Goal: Task Accomplishment & Management: Use online tool/utility

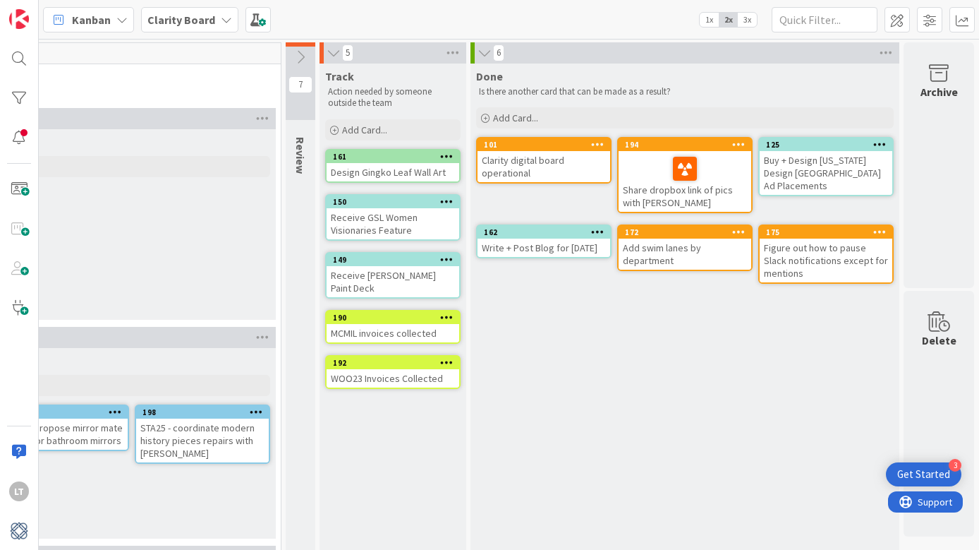
scroll to position [1, 1384]
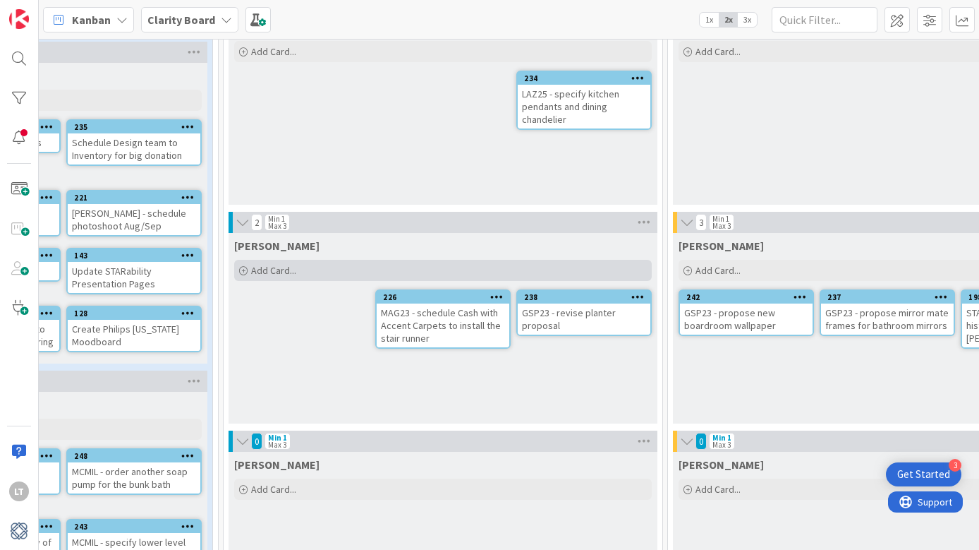
scroll to position [145, 559]
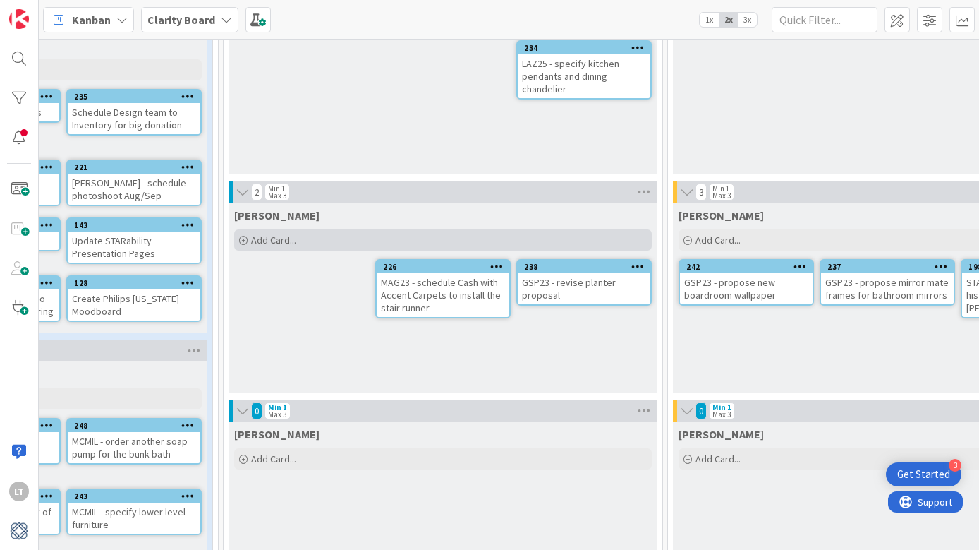
click at [268, 238] on span "Add Card..." at bounding box center [273, 240] width 45 height 13
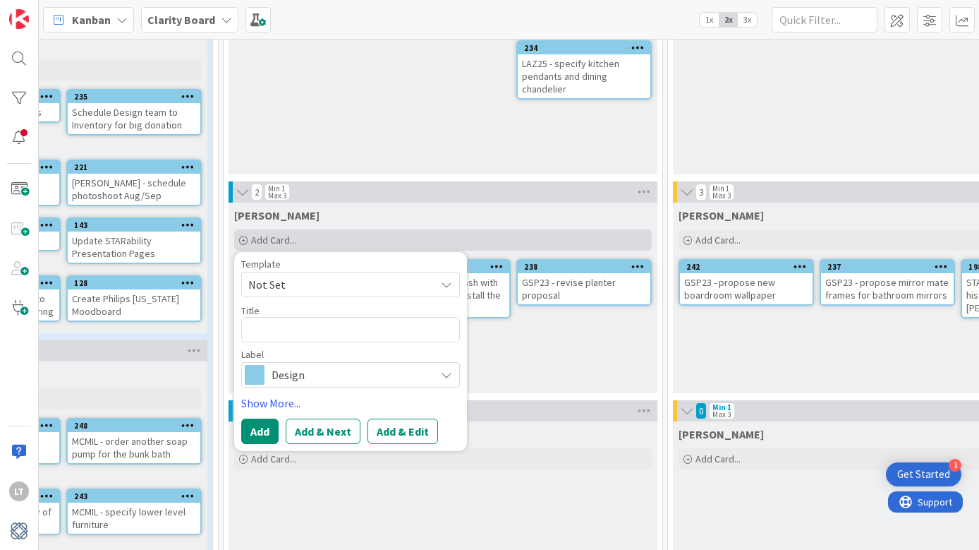
type textarea "x"
type textarea "fi"
type textarea "x"
type textarea "fil"
type textarea "x"
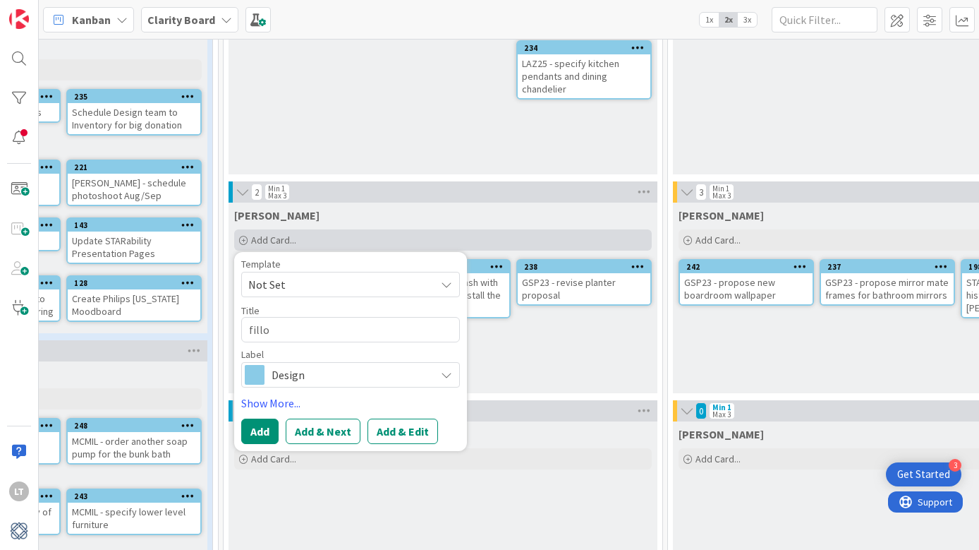
type textarea "fillou"
type textarea "x"
type textarea "fillour"
type textarea "x"
type textarea "fillou"
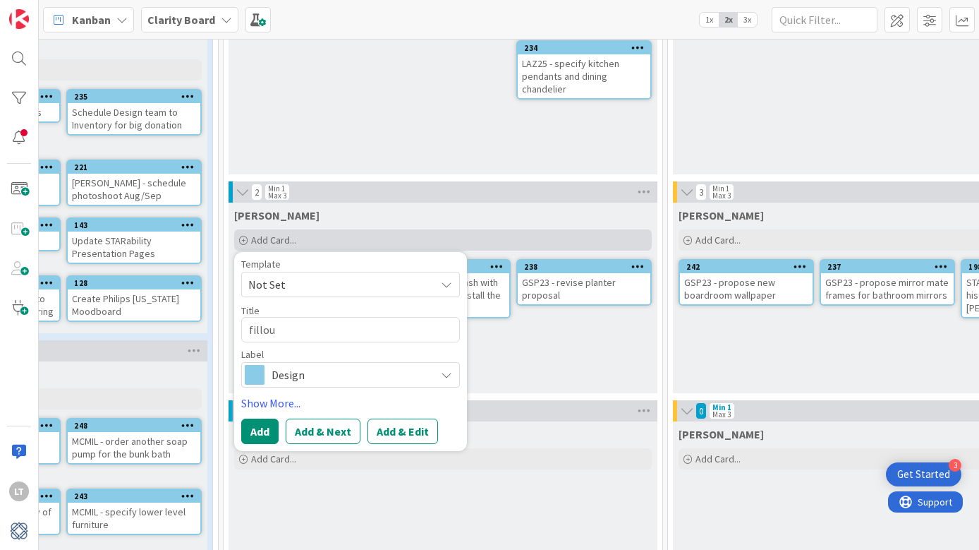
type textarea "x"
type textarea "fillo"
type textarea "x"
type textarea "fill"
type textarea "x"
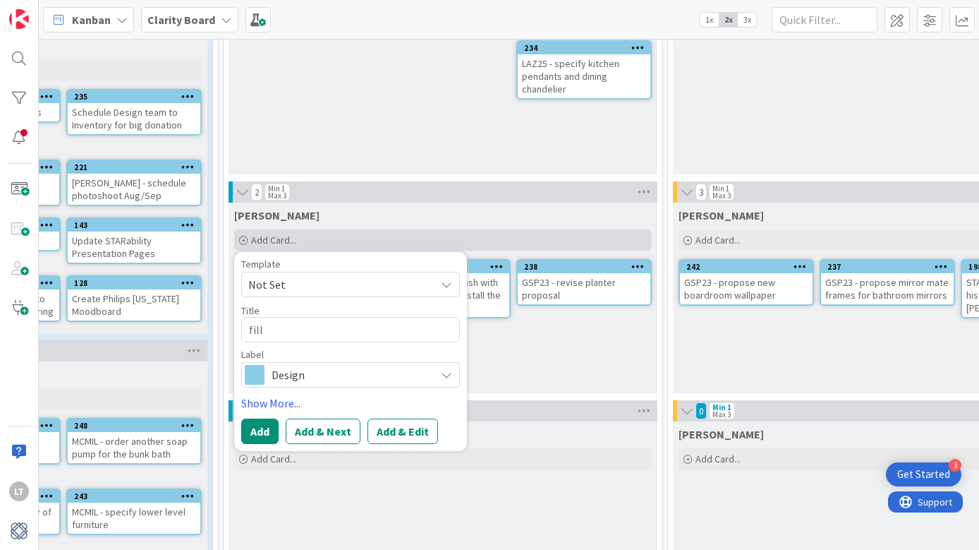
type textarea "fill"
type textarea "x"
type textarea "fil"
type textarea "x"
type textarea "f"
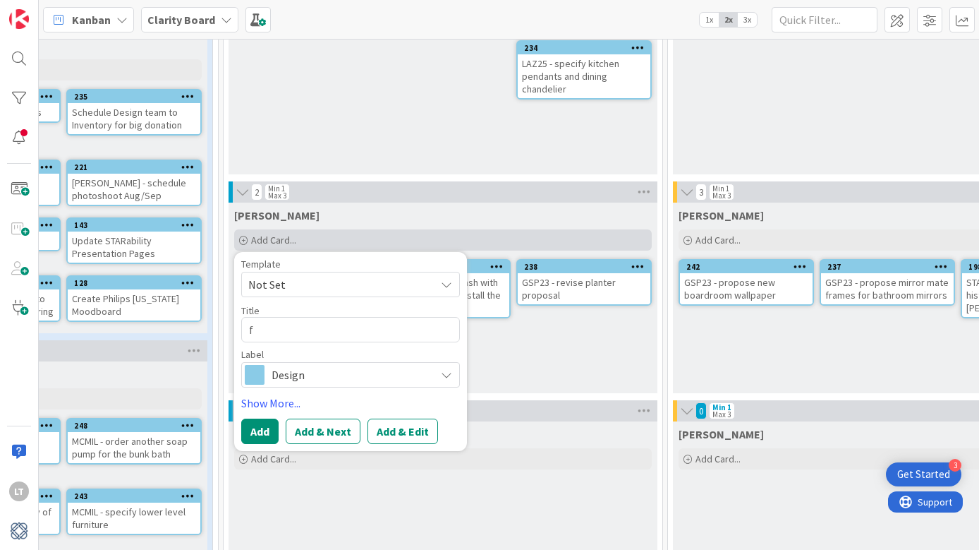
type textarea "x"
type textarea "G"
type textarea "x"
type textarea "T"
type textarea "x"
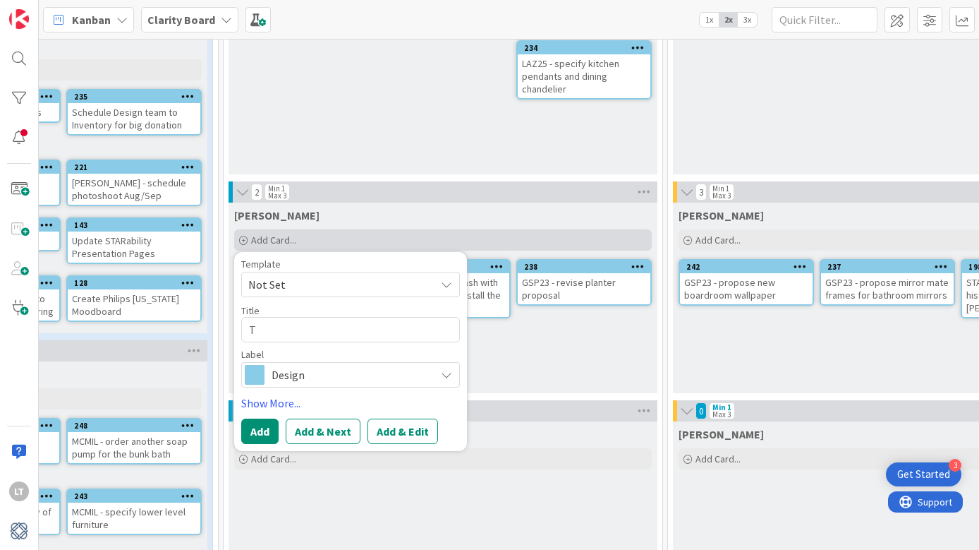
type textarea "TH"
type textarea "x"
type textarea "T"
type textarea "x"
type textarea "TN"
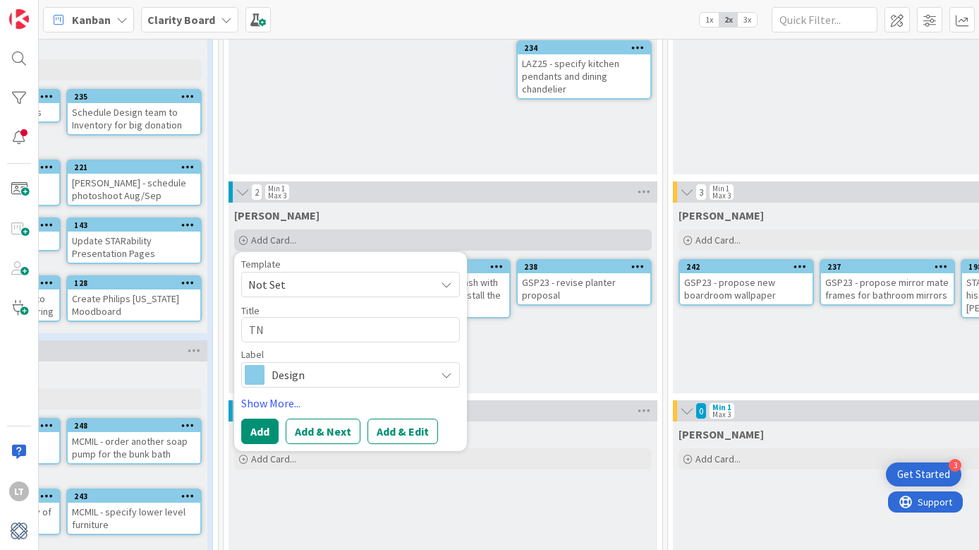
type textarea "x"
type textarea "TNP"
type textarea "x"
type textarea "TNP2"
type textarea "x"
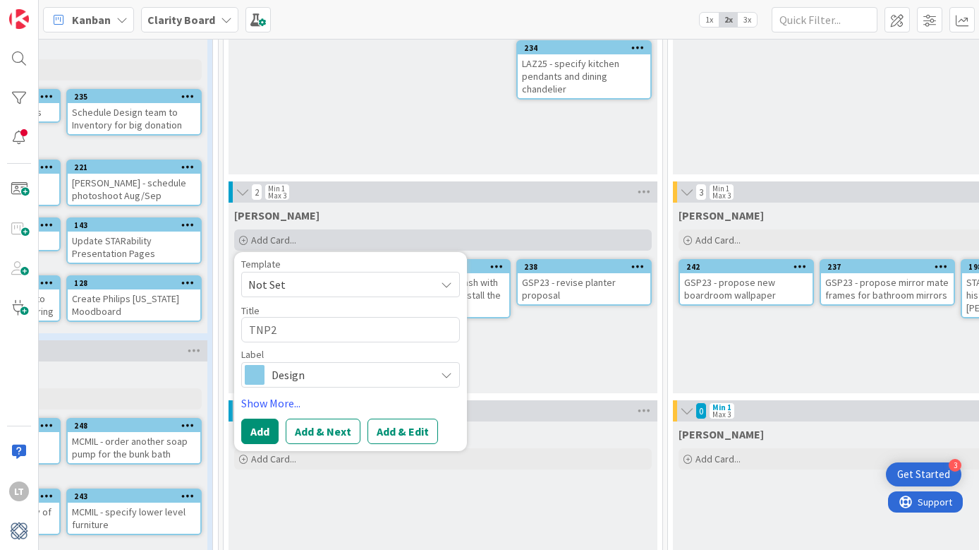
type textarea "TNP25"
type textarea "x"
type textarea "TNP25"
type textarea "x"
type textarea "TNP25 -"
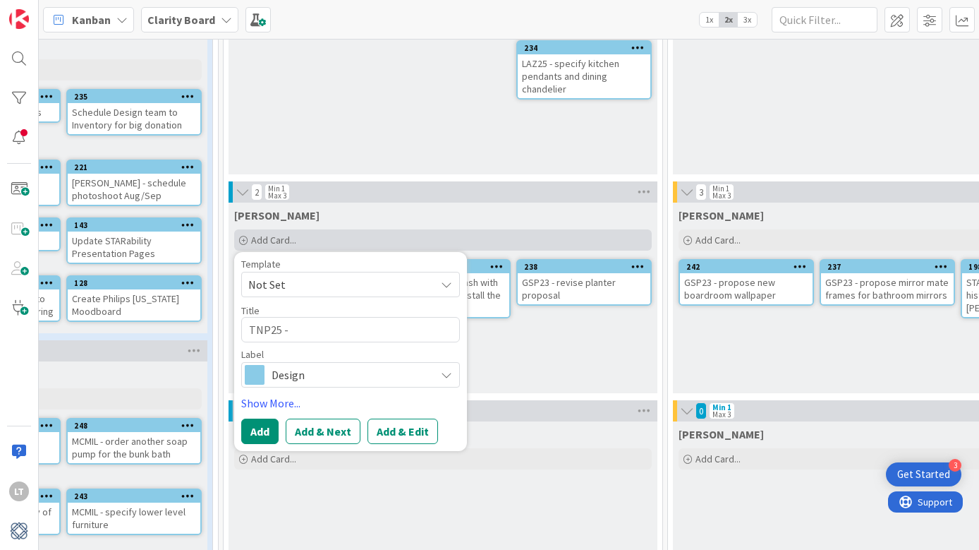
type textarea "x"
type textarea "TNP25 - f"
type textarea "x"
type textarea "TNP25 - fil"
type textarea "x"
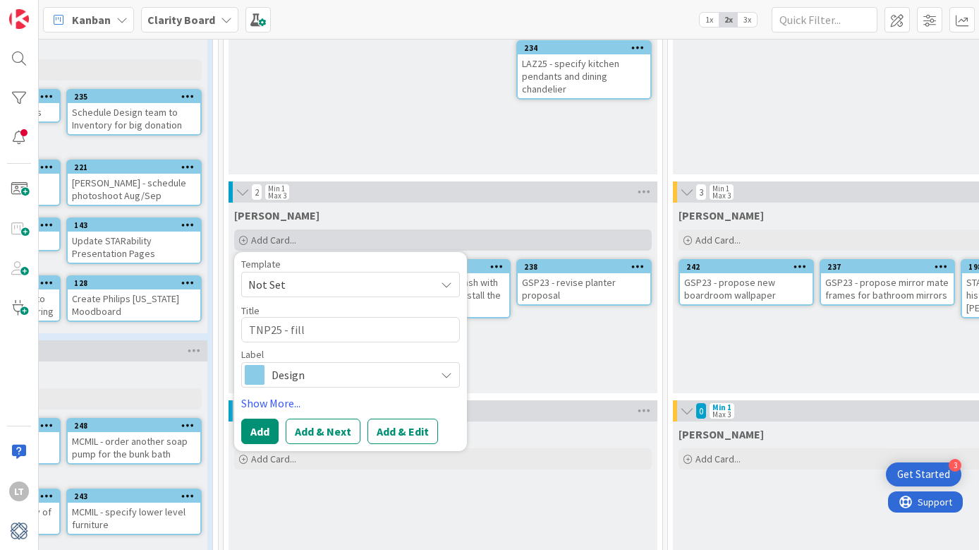
type textarea "TNP25 - fill"
type textarea "x"
type textarea "TNP25 - fill ou"
type textarea "x"
type textarea "TNP25 - fill out"
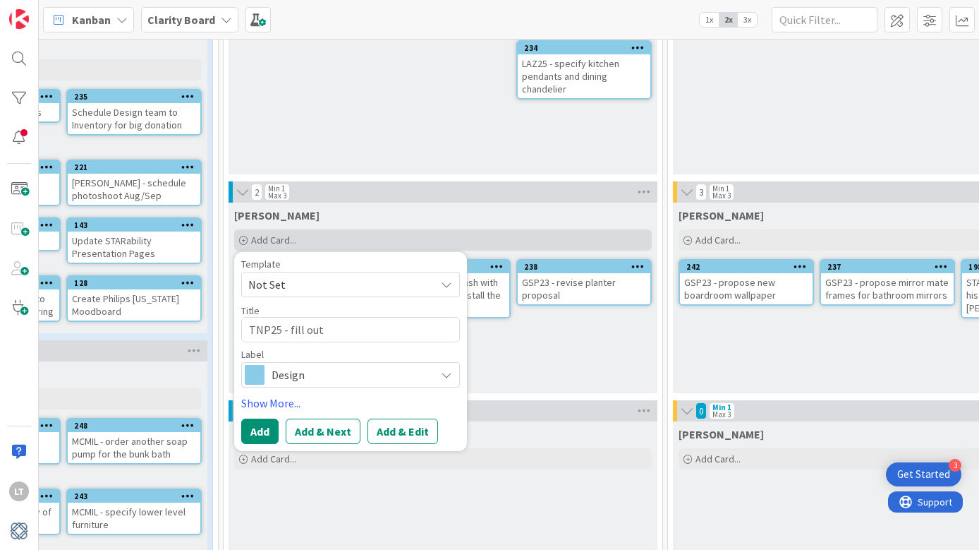
type textarea "x"
type textarea "TNP25 - fill out"
type textarea "x"
type textarea "TNP25 - fill out b"
type textarea "x"
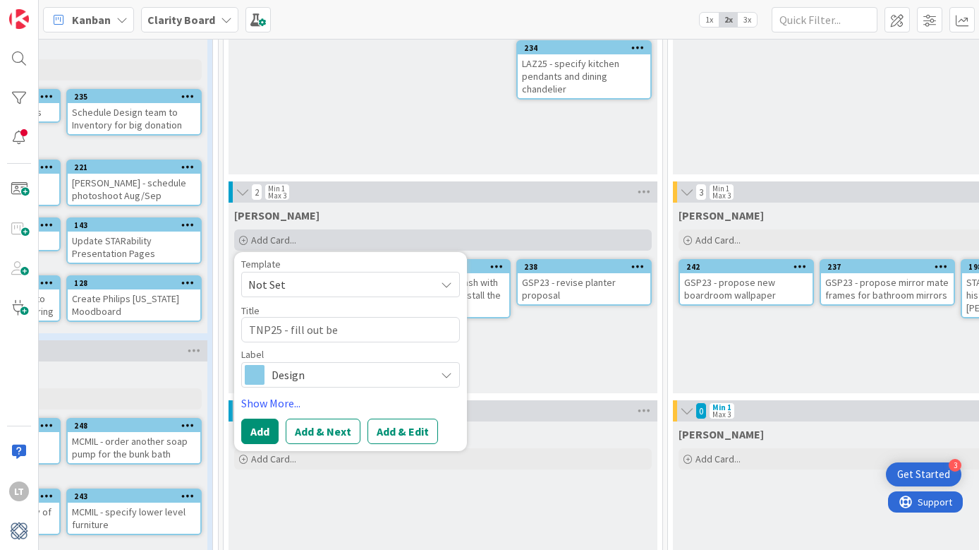
type textarea "TNP25 - fill out ber"
type textarea "x"
type textarea "TNP25 - fill out bern"
type textarea "x"
type textarea "TNP25 - fill out [PERSON_NAME]"
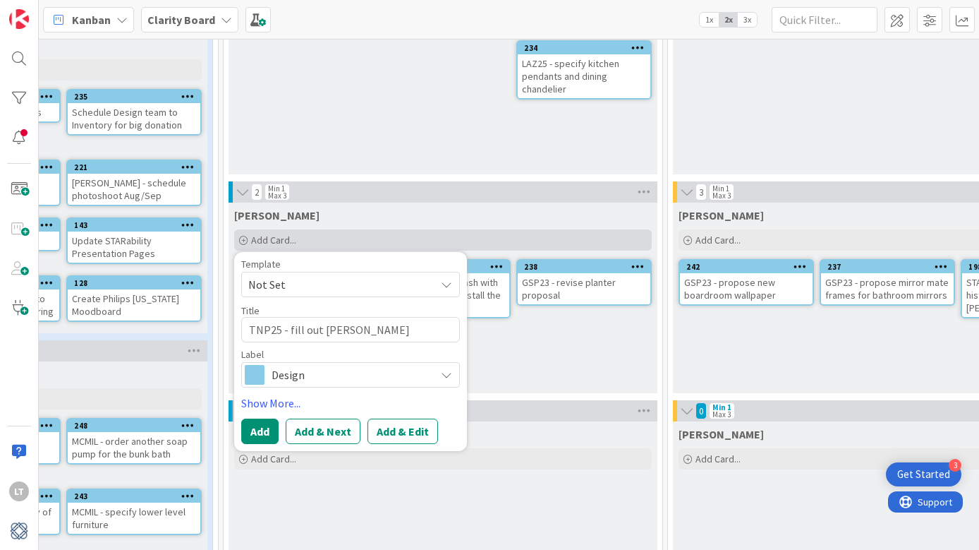
type textarea "x"
type textarea "TNP25 - fill out [PERSON_NAME]"
type textarea "x"
type textarea "TNP25 - fill out [PERSON_NAME]"
type textarea "x"
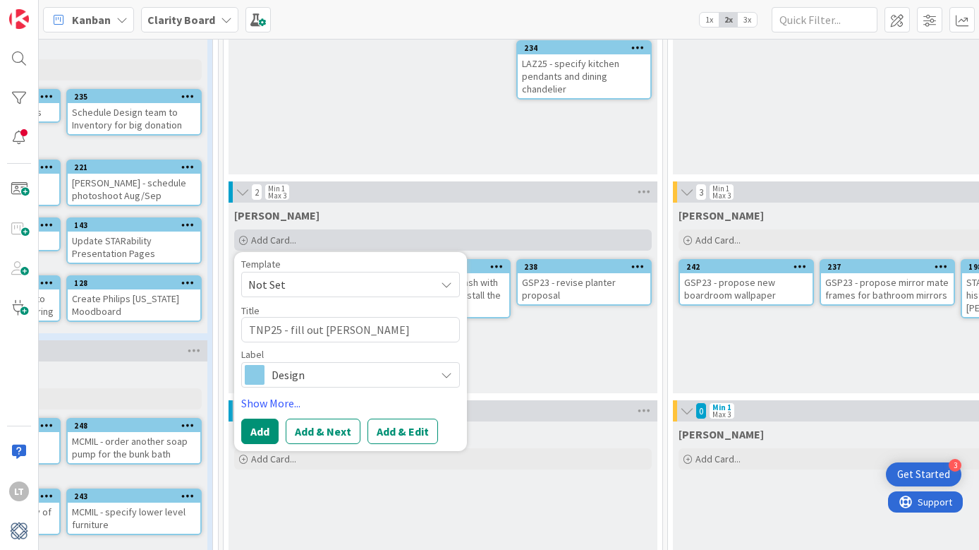
type textarea "TNP25 - fill out [PERSON_NAME]"
type textarea "x"
type textarea "TNP25 - fill out [PERSON_NAME]"
type textarea "x"
type textarea "TNP25 - fill out [PERSON_NAME]"
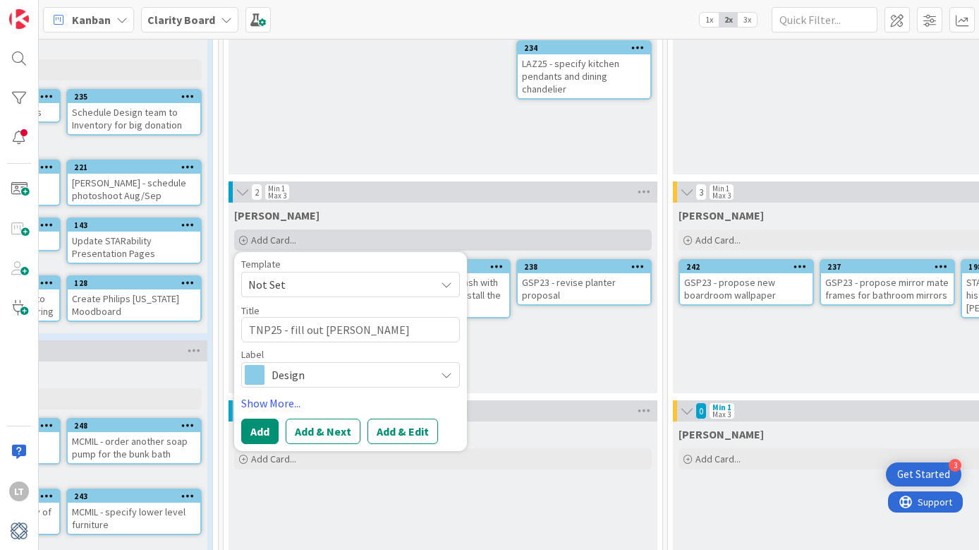
type textarea "x"
type textarea "TNP25 - fill out [PERSON_NAME] acc"
type textarea "x"
type textarea "TNP25 - fill out [PERSON_NAME] accou"
type textarea "x"
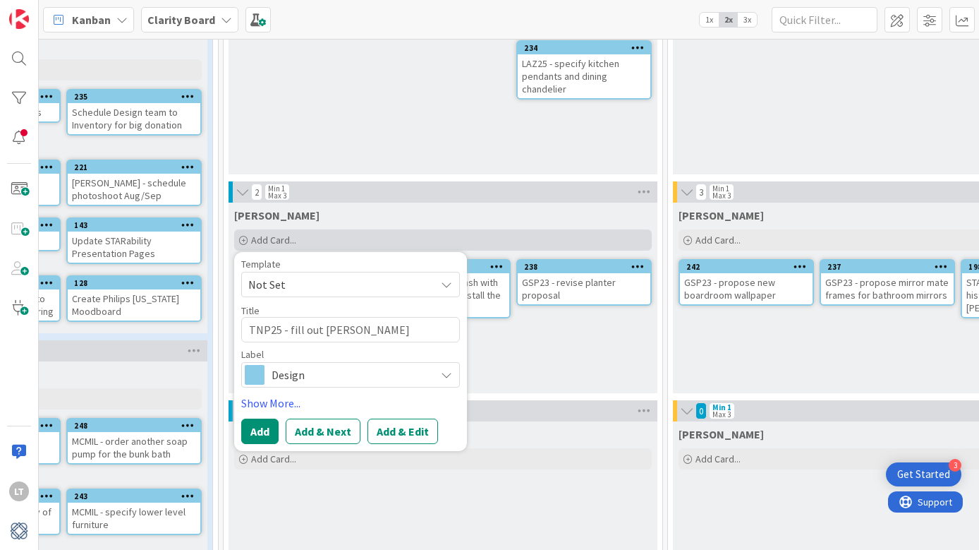
type textarea "TNP25 - fill out [PERSON_NAME] account"
type textarea "x"
type textarea "TNP25 - fill out [PERSON_NAME] account"
type textarea "x"
type textarea "TNP25 - fill out [PERSON_NAME] account a"
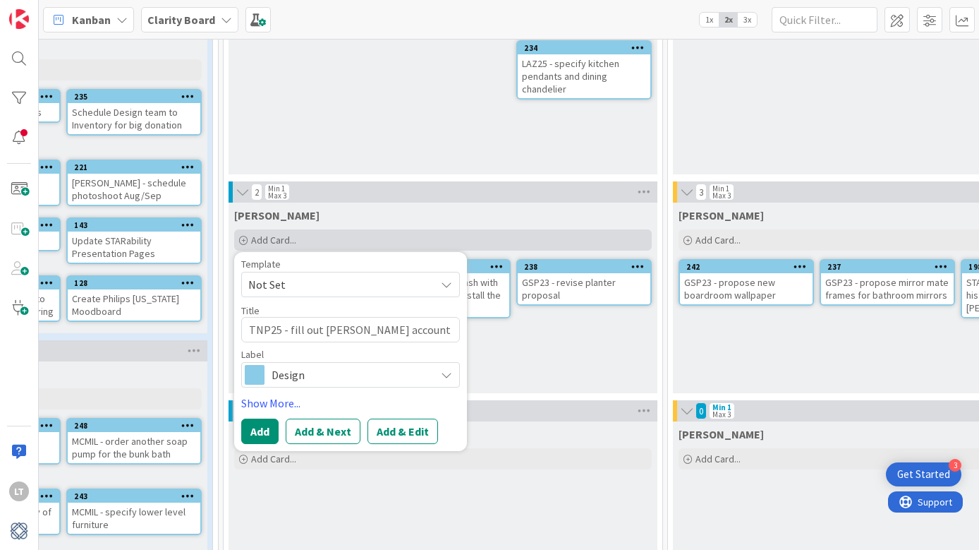
type textarea "x"
type textarea "TNP25 - fill out [PERSON_NAME] account ap"
type textarea "x"
type textarea "TNP25 - fill out [PERSON_NAME] account app"
type textarea "x"
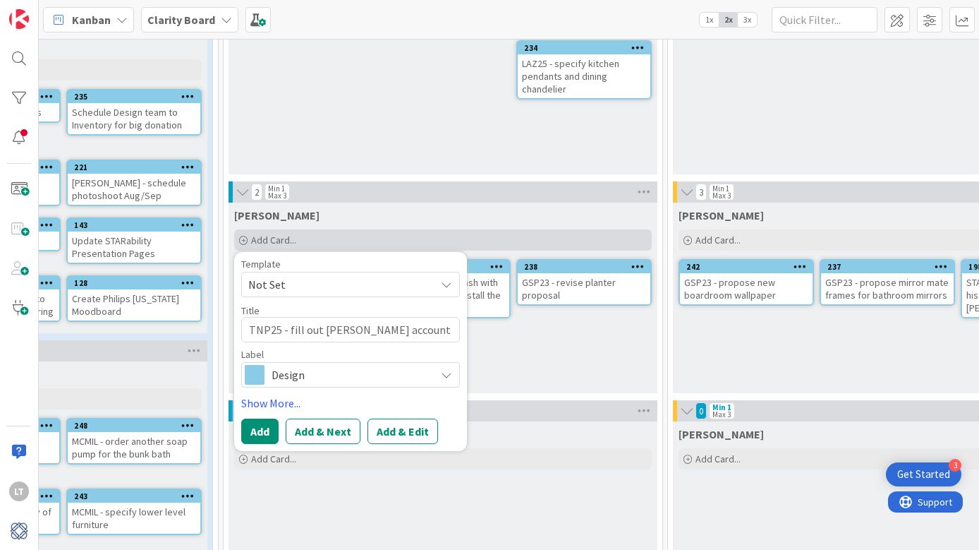
type textarea "TNP25 - fill out [PERSON_NAME] account appl"
type textarea "x"
type textarea "TNP25 - fill out [PERSON_NAME] account appli"
type textarea "x"
type textarea "TNP25 - fill out [PERSON_NAME] account applic"
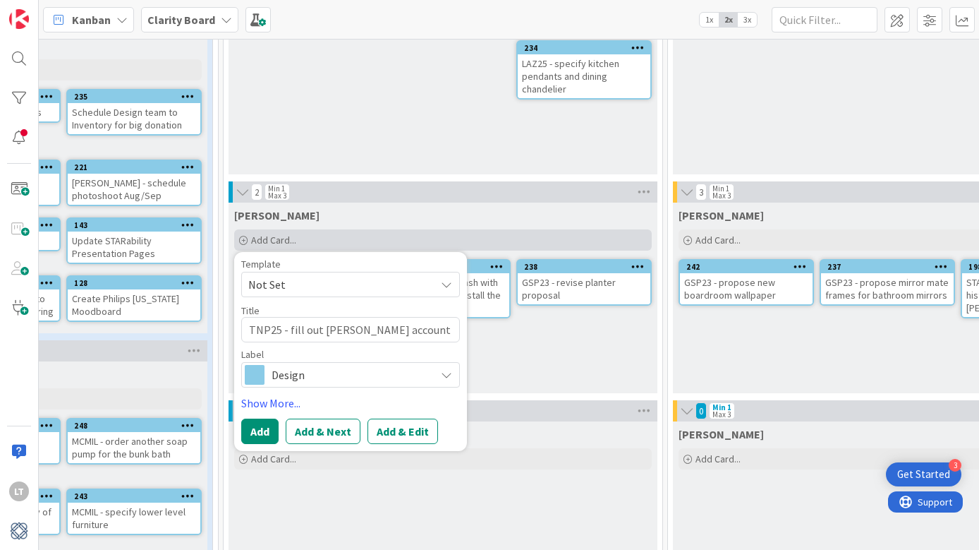
type textarea "x"
type textarea "TNP25 - fill out [PERSON_NAME] account applica"
type textarea "x"
type textarea "TNP25 - fill out [PERSON_NAME] account applicatio"
type textarea "x"
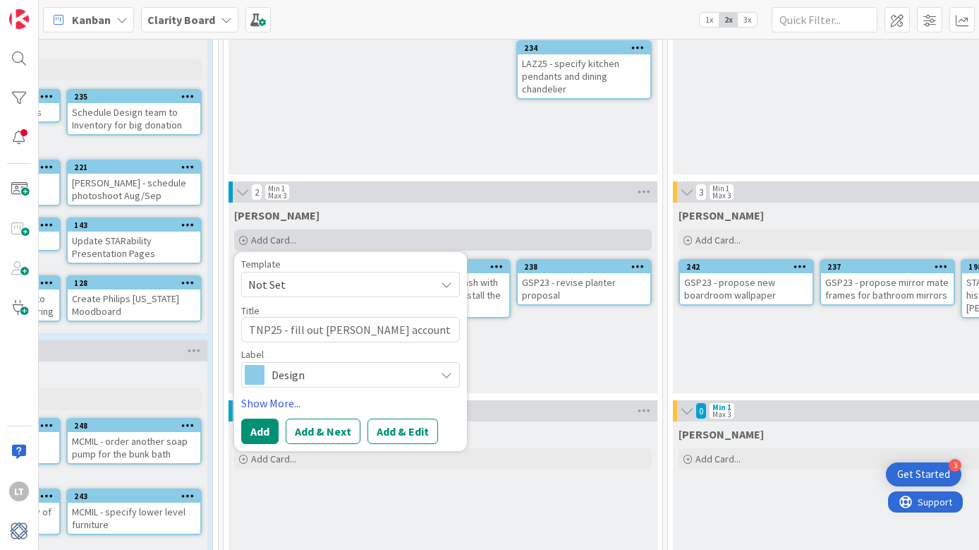
type textarea "TNP25 - fill out [PERSON_NAME] account application"
type textarea "x"
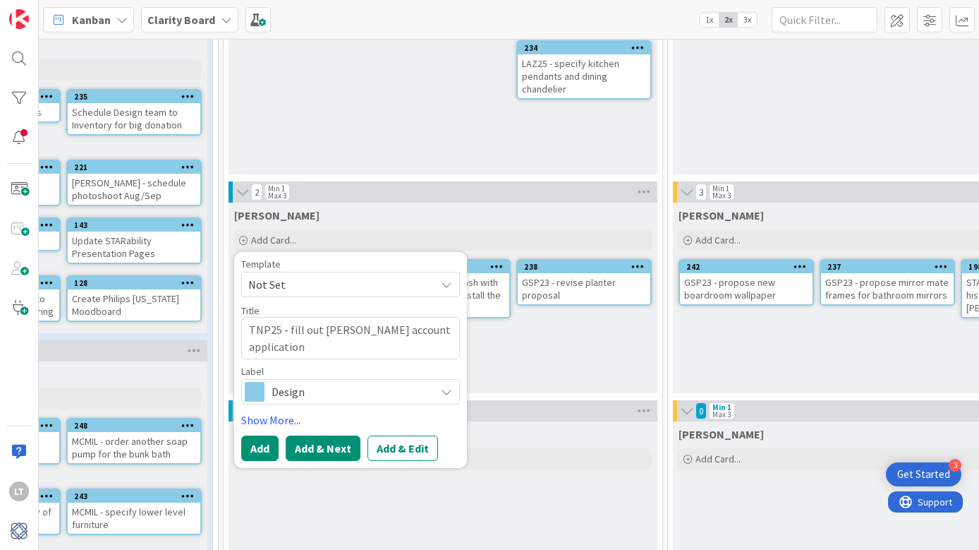
scroll to position [243, 559]
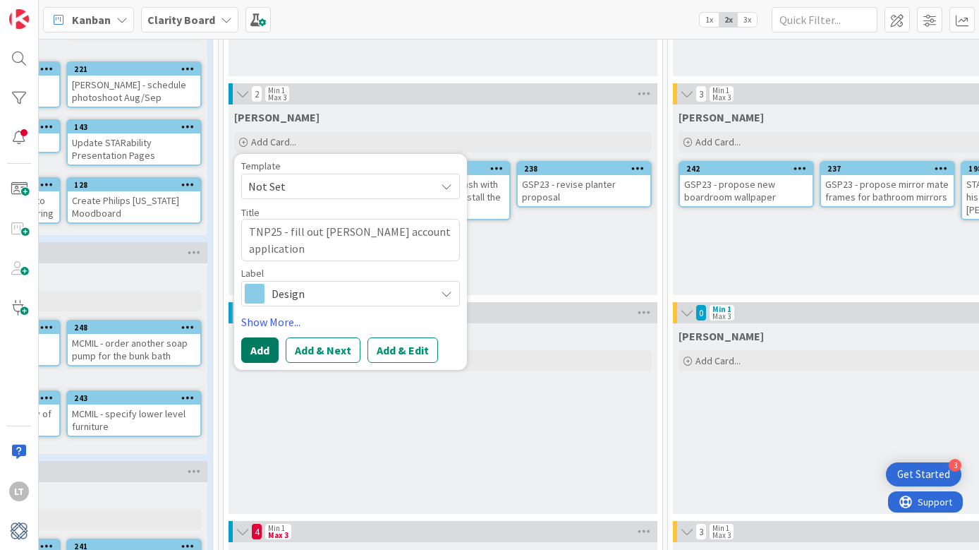
click at [265, 348] on button "Add" at bounding box center [259, 349] width 37 height 25
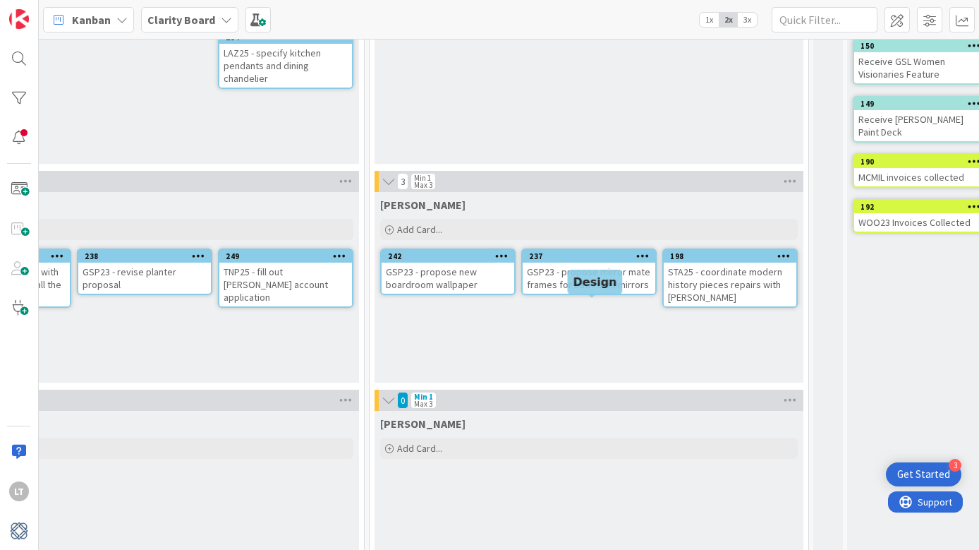
scroll to position [172, 857]
